Goal: Task Accomplishment & Management: Use online tool/utility

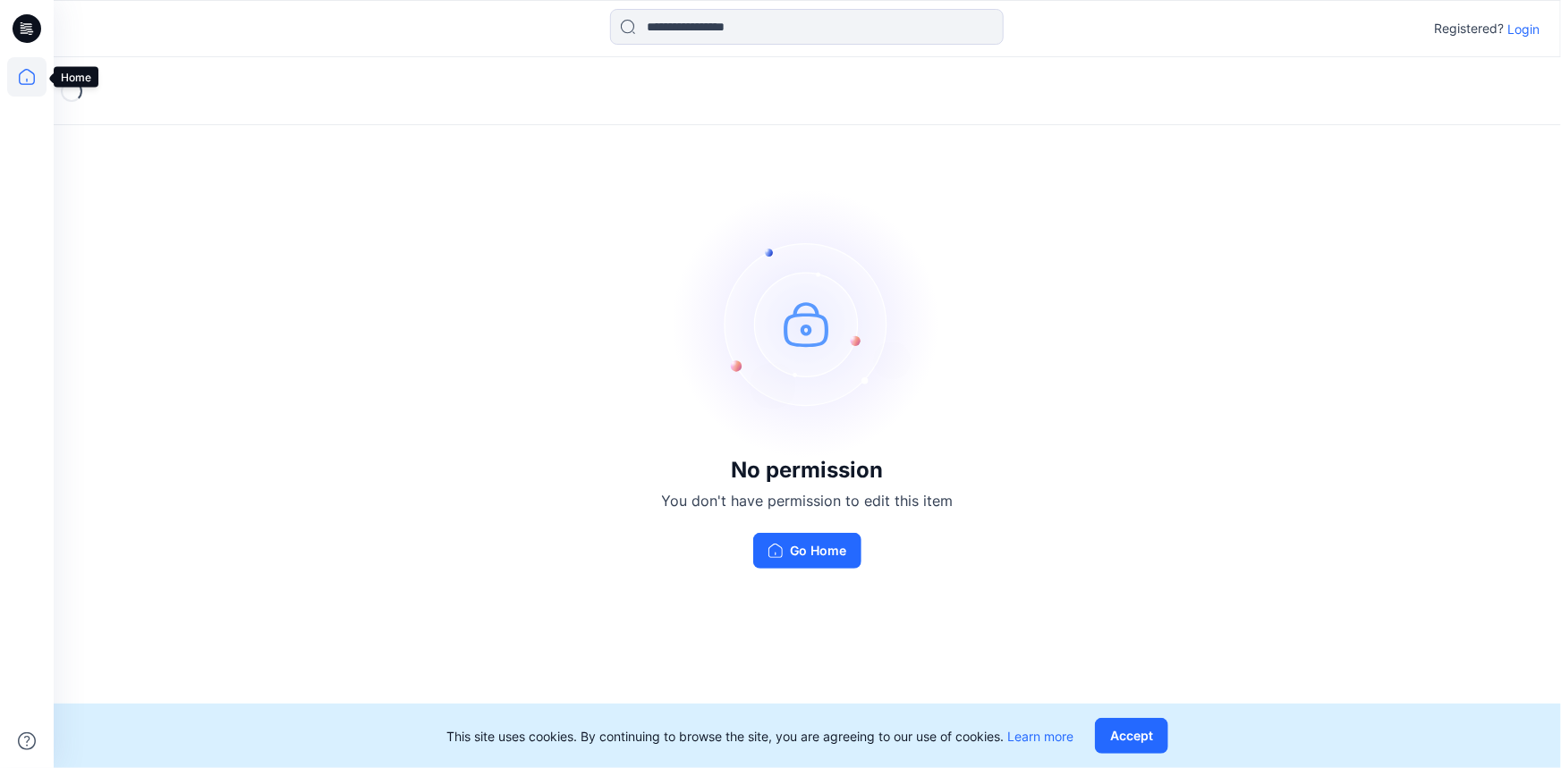
click at [34, 82] on icon at bounding box center [27, 77] width 16 height 16
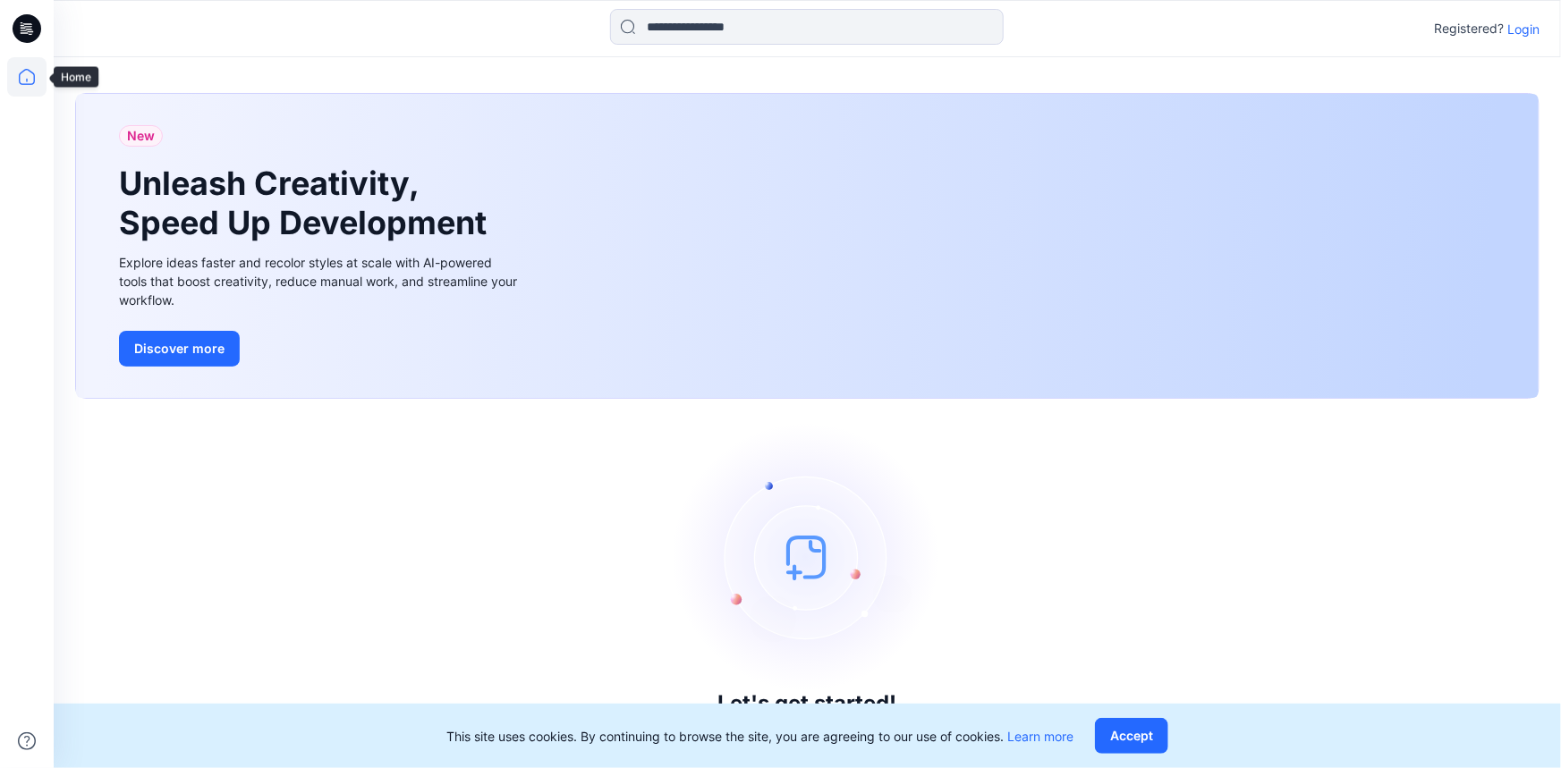
click at [33, 81] on icon at bounding box center [26, 76] width 39 height 39
click at [33, 28] on icon at bounding box center [27, 28] width 29 height 29
click at [1526, 27] on p "Login" at bounding box center [1523, 29] width 32 height 19
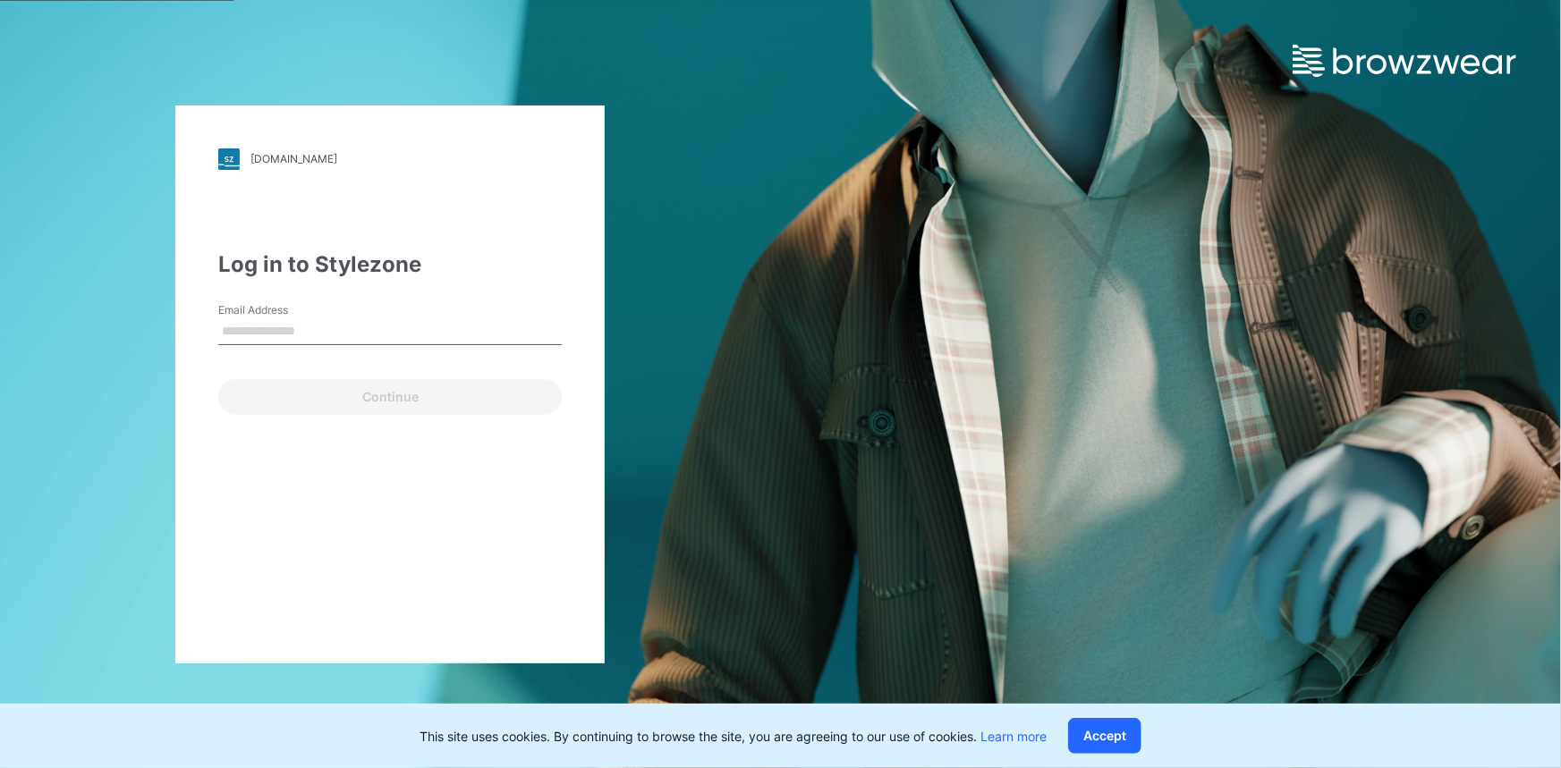
type input "**********"
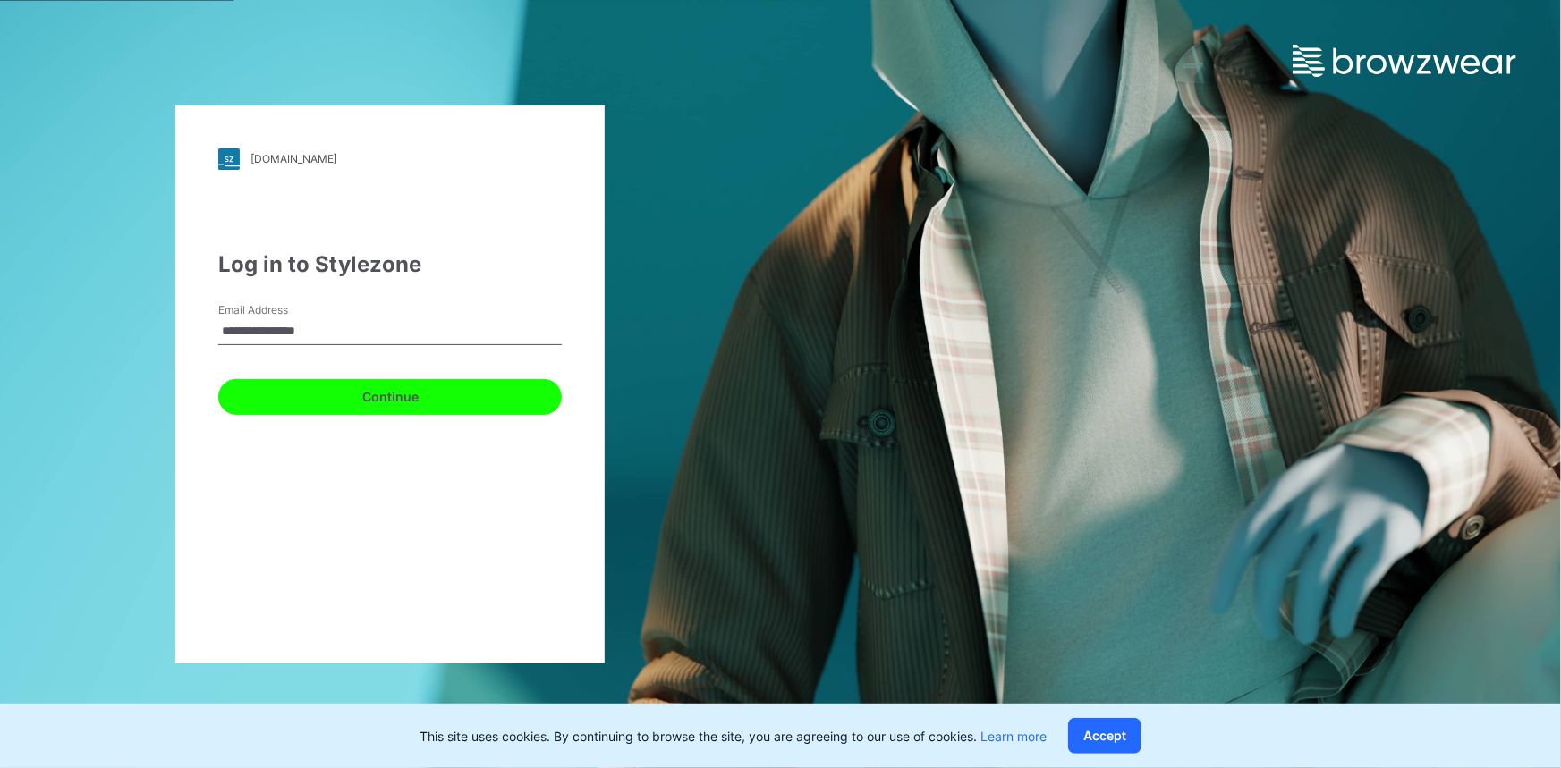
click at [430, 393] on button "Continue" at bounding box center [389, 397] width 343 height 36
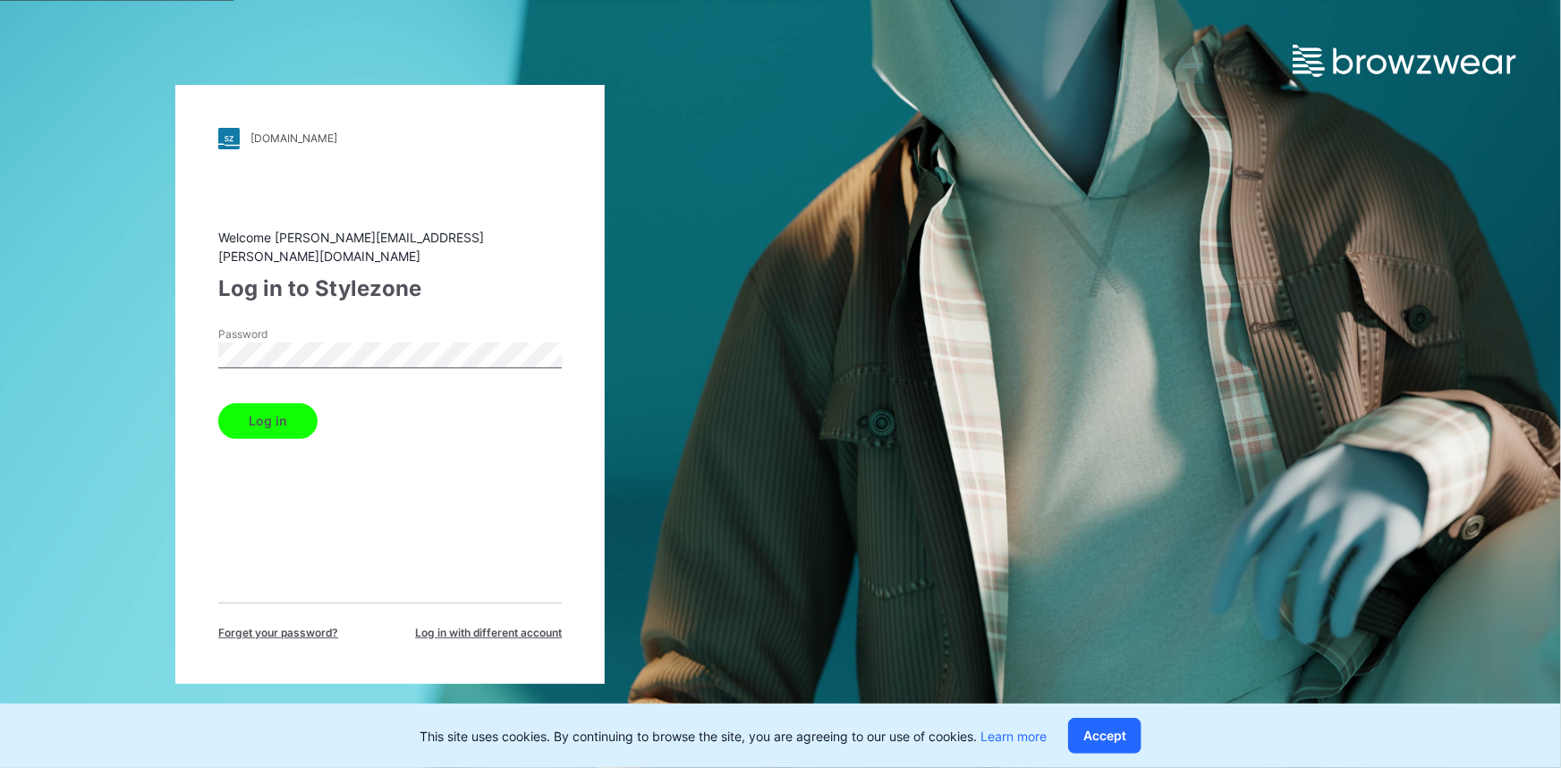
click at [283, 405] on button "Log in" at bounding box center [267, 421] width 99 height 36
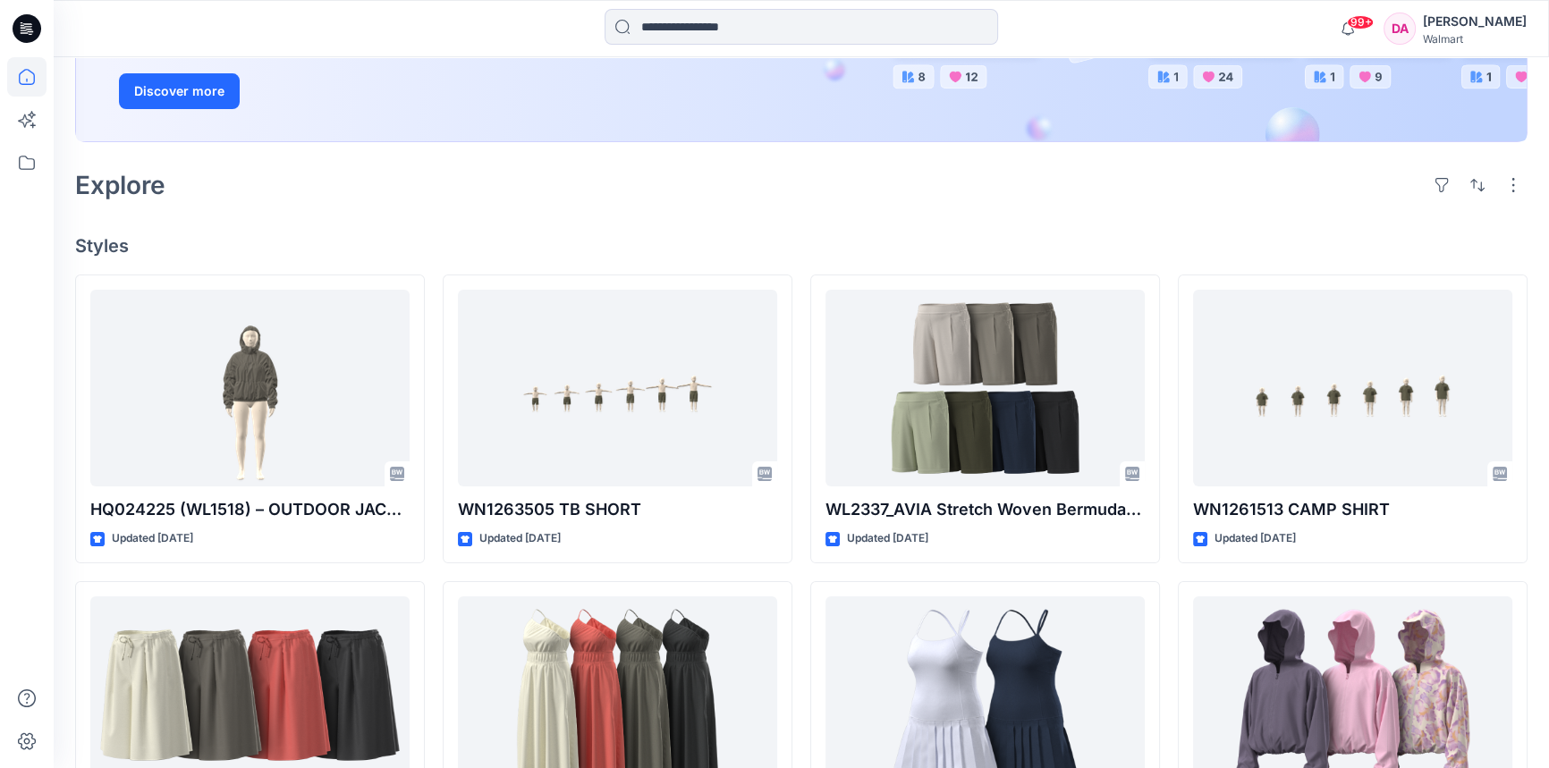
scroll to position [325, 0]
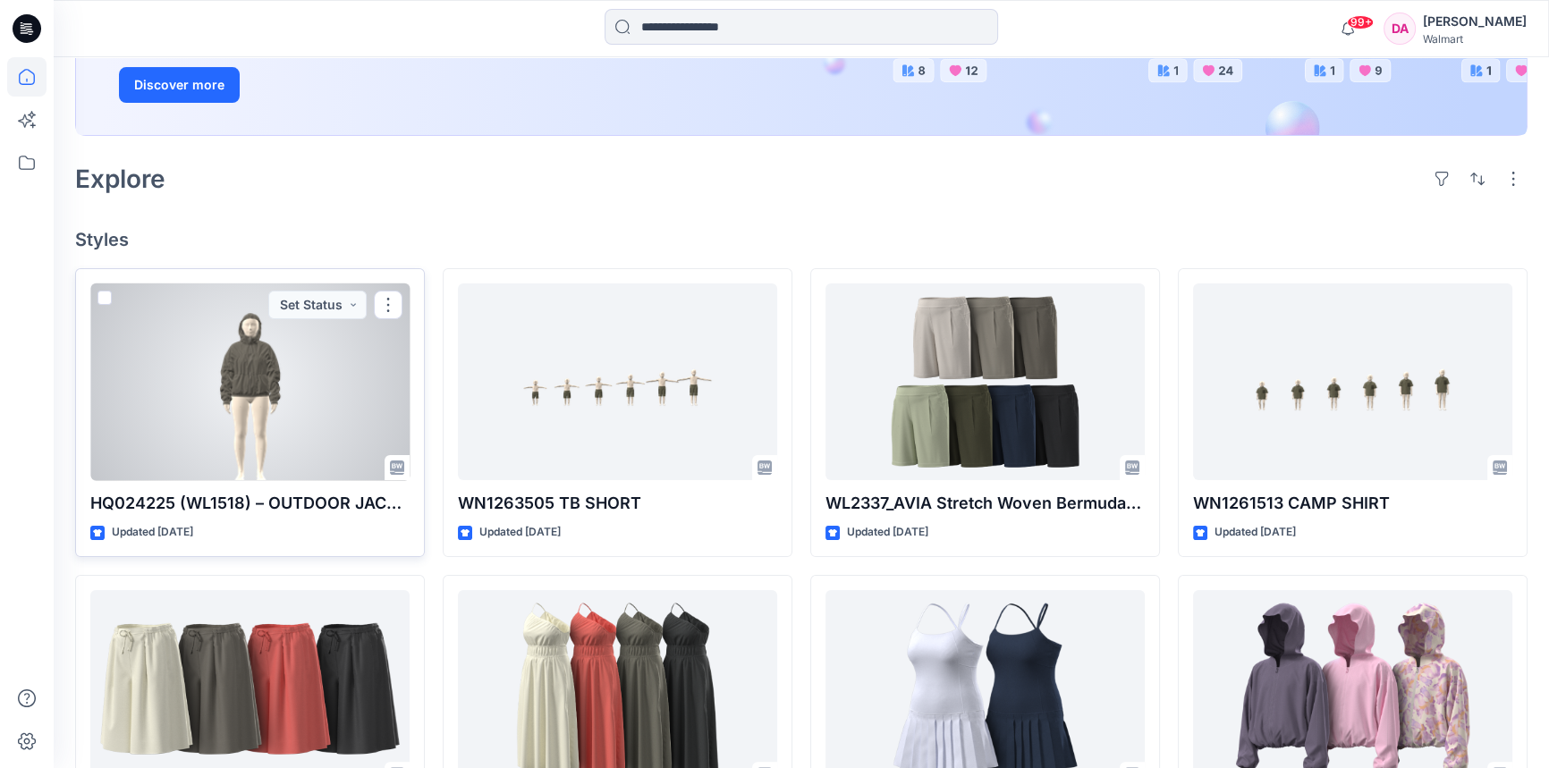
click at [262, 373] on div at bounding box center [249, 383] width 319 height 198
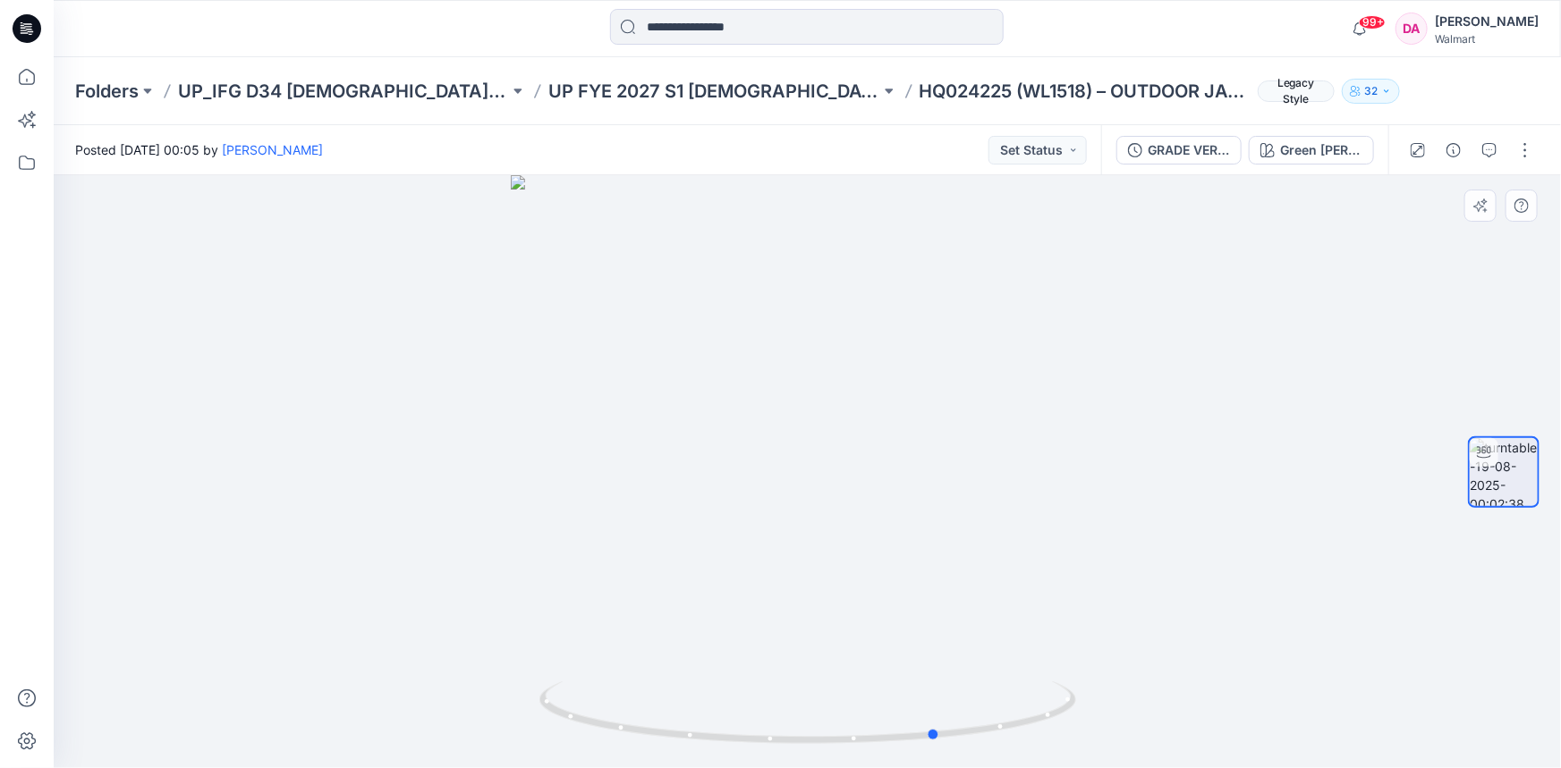
drag, startPoint x: 812, startPoint y: 738, endPoint x: 406, endPoint y: 333, distance: 573.7
click at [406, 333] on div at bounding box center [807, 471] width 1507 height 593
click at [1512, 465] on img at bounding box center [1504, 472] width 68 height 68
click at [1204, 144] on div "GRADE VERIFICATION" at bounding box center [1189, 150] width 82 height 20
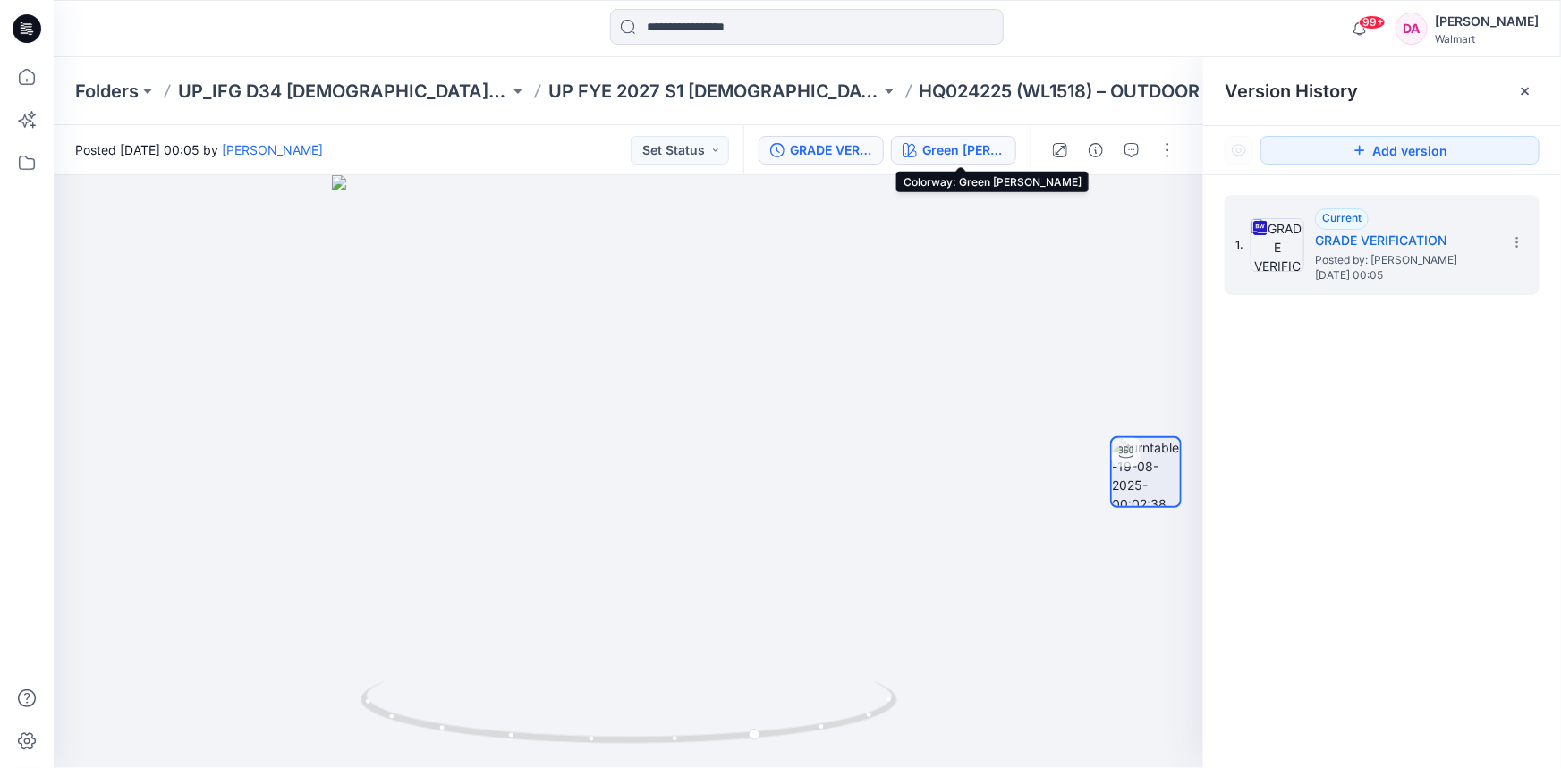
click at [961, 145] on div "Green [PERSON_NAME]" at bounding box center [963, 150] width 82 height 20
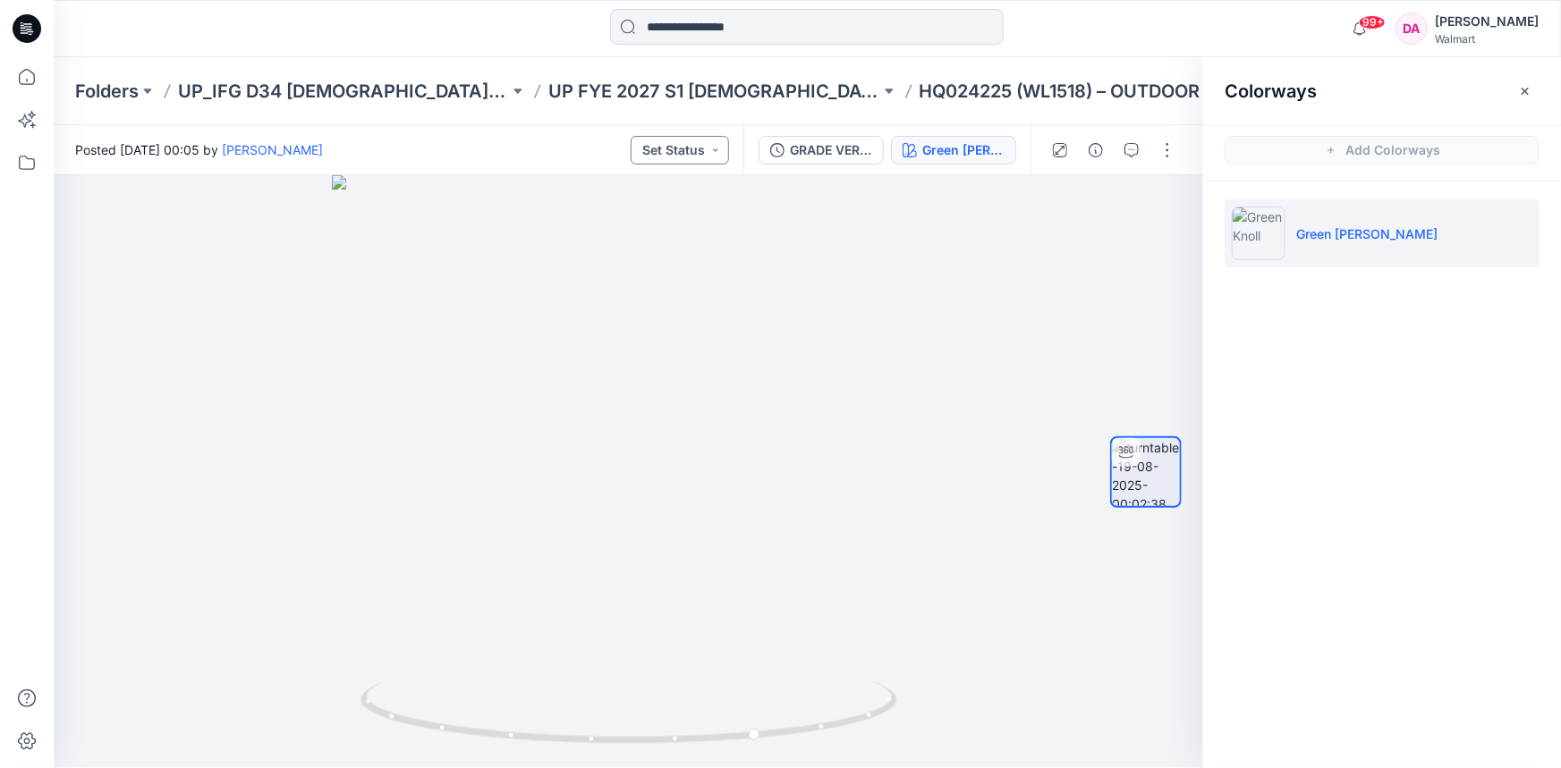
click at [691, 146] on button "Set Status" at bounding box center [680, 150] width 98 height 29
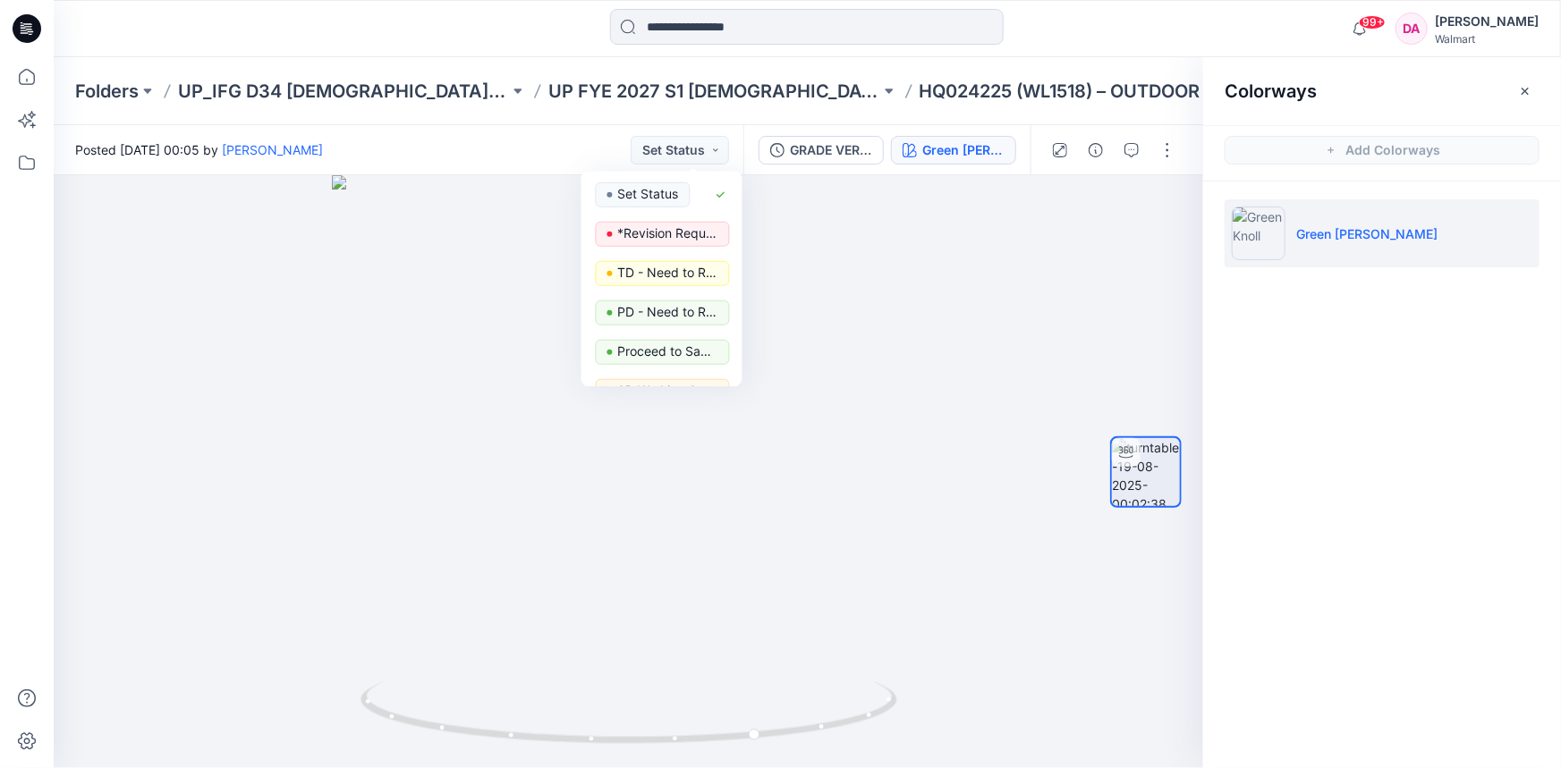
click at [35, 29] on icon at bounding box center [27, 28] width 29 height 29
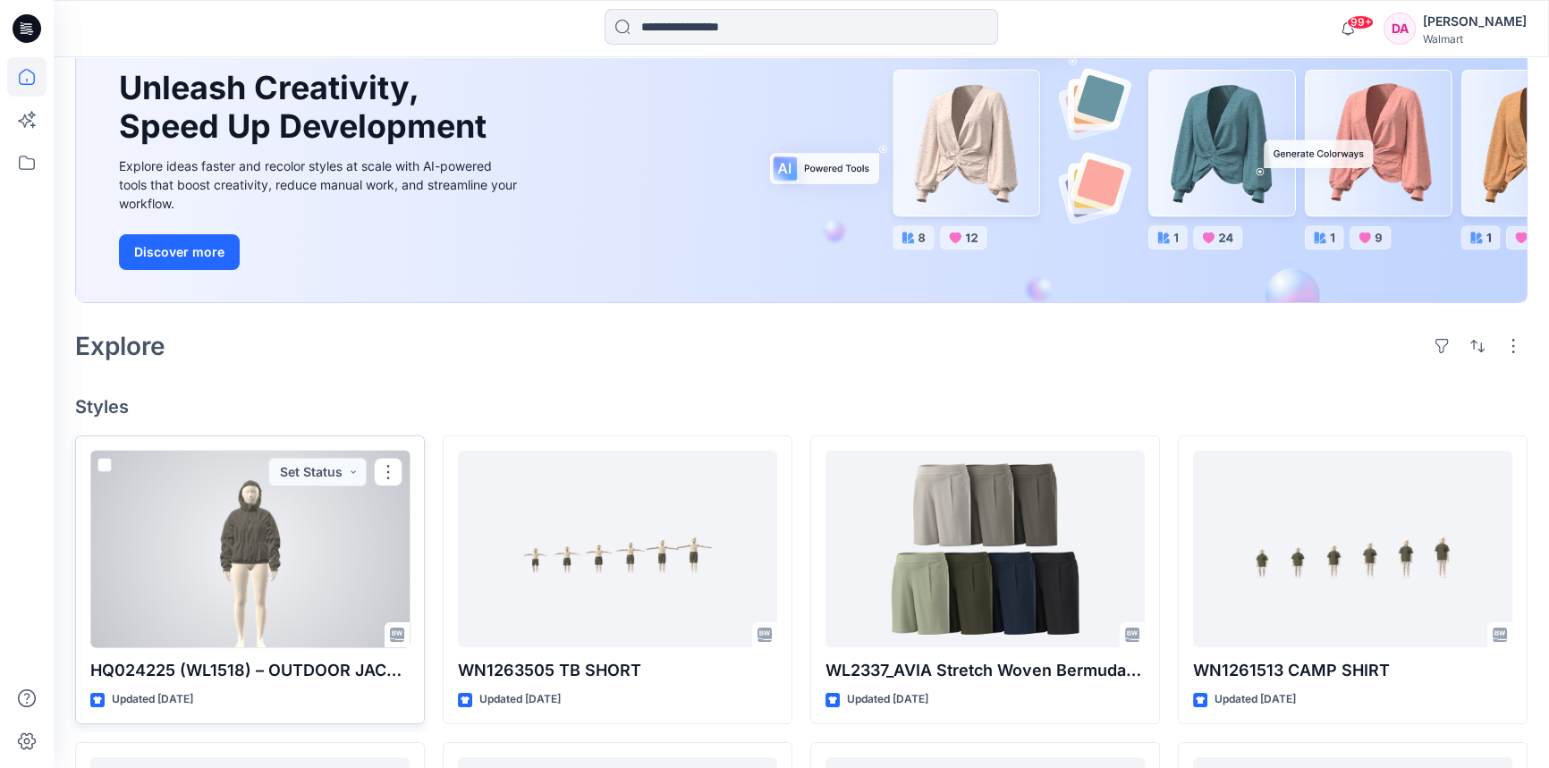
scroll to position [488, 0]
